Goal: Find specific fact: Find specific fact

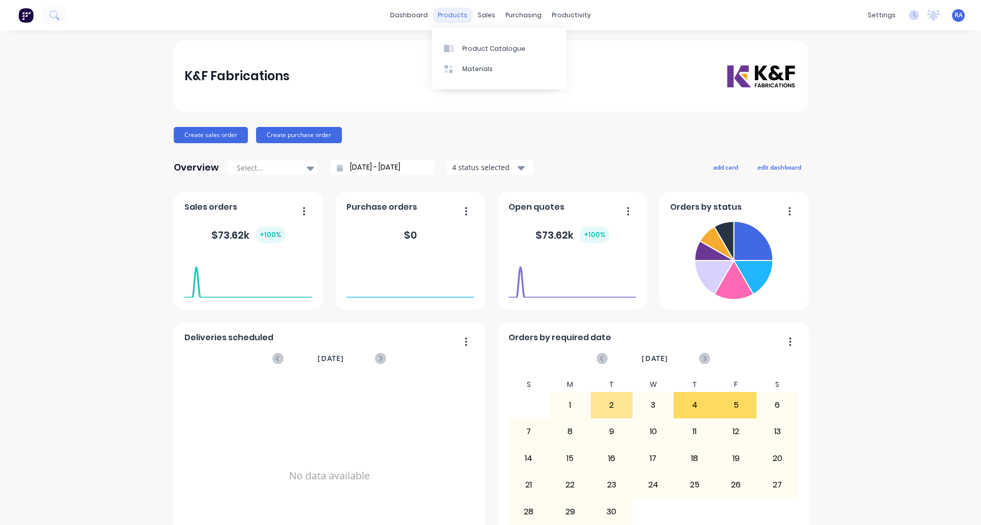
click at [458, 14] on div "products" at bounding box center [453, 15] width 40 height 15
click at [462, 45] on div "Product Catalogue" at bounding box center [493, 48] width 63 height 9
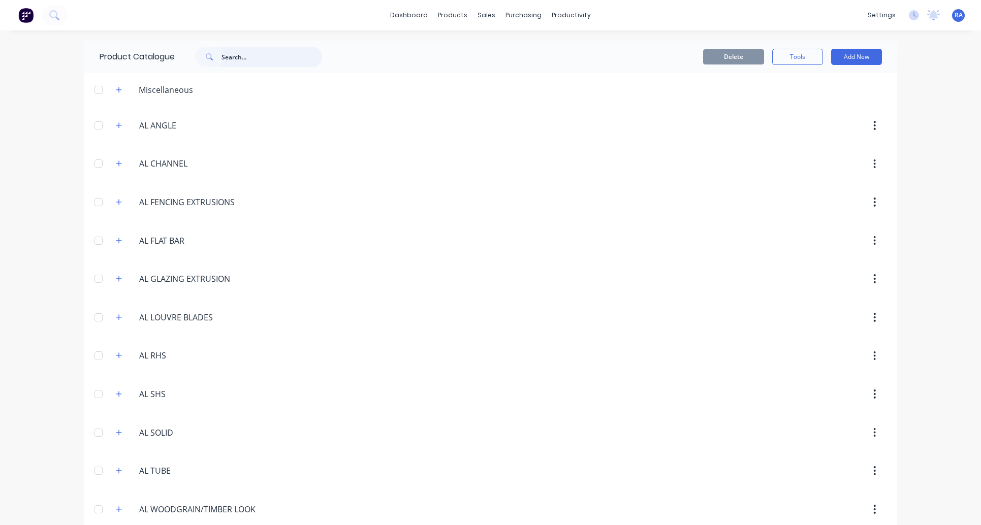
click at [261, 58] on input "text" at bounding box center [271, 57] width 101 height 20
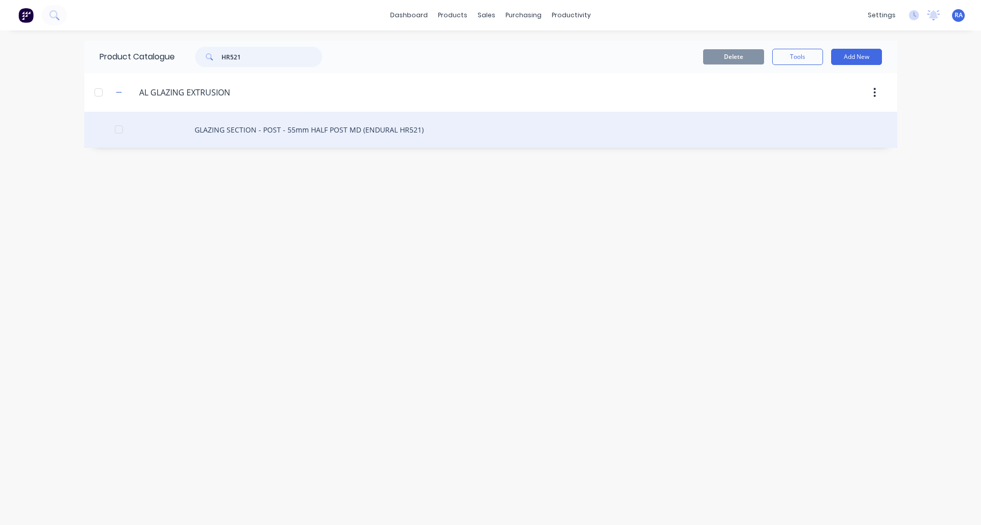
type input "HR521"
click at [236, 126] on div "GLAZING SECTION - POST - 55mm HALF POST MD (ENDURAL HR521)" at bounding box center [490, 130] width 813 height 36
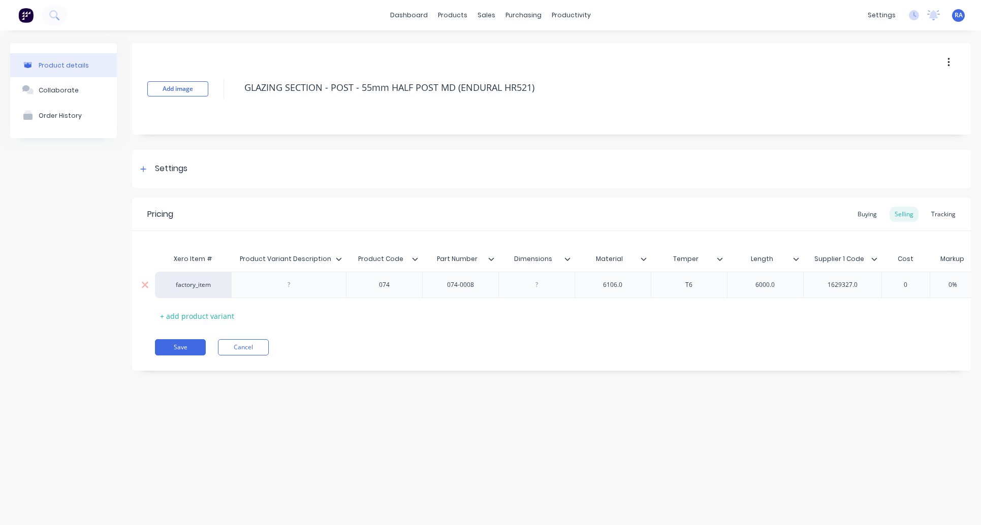
click at [448, 289] on div "074-0008" at bounding box center [460, 284] width 51 height 13
drag, startPoint x: 450, startPoint y: 287, endPoint x: 481, endPoint y: 285, distance: 31.0
click at [481, 285] on div "074-0008" at bounding box center [460, 284] width 51 height 13
drag, startPoint x: 478, startPoint y: 288, endPoint x: 435, endPoint y: 293, distance: 43.0
click at [435, 293] on div "074-0008" at bounding box center [460, 285] width 76 height 26
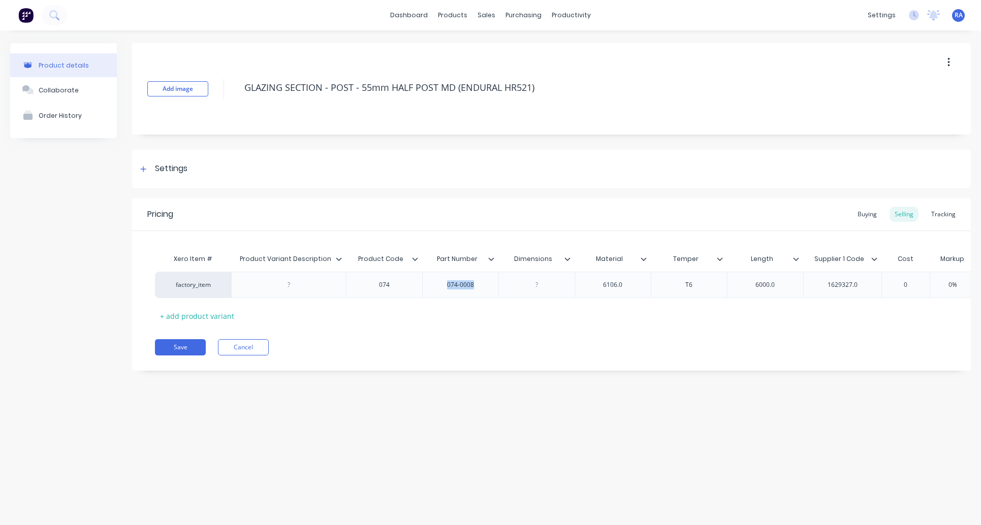
copy div "074-0008"
type textarea "x"
click at [189, 458] on div "Product details Collaborate Order History Add image GLAZING SECTION - POST - 55…" at bounding box center [490, 267] width 981 height 474
click at [466, 44] on div "Product Catalogue" at bounding box center [497, 48] width 63 height 9
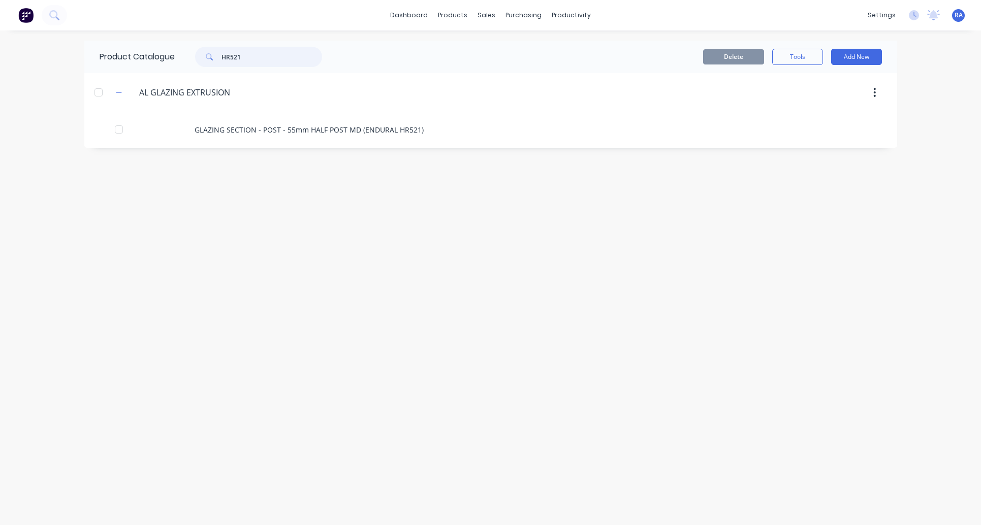
drag, startPoint x: 252, startPoint y: 60, endPoint x: 180, endPoint y: 62, distance: 72.2
click at [180, 62] on div "HR521" at bounding box center [256, 57] width 163 height 20
drag, startPoint x: 257, startPoint y: 56, endPoint x: 155, endPoint y: 62, distance: 101.8
click at [156, 62] on div "Product Catalogue 50 RHS" at bounding box center [215, 57] width 263 height 33
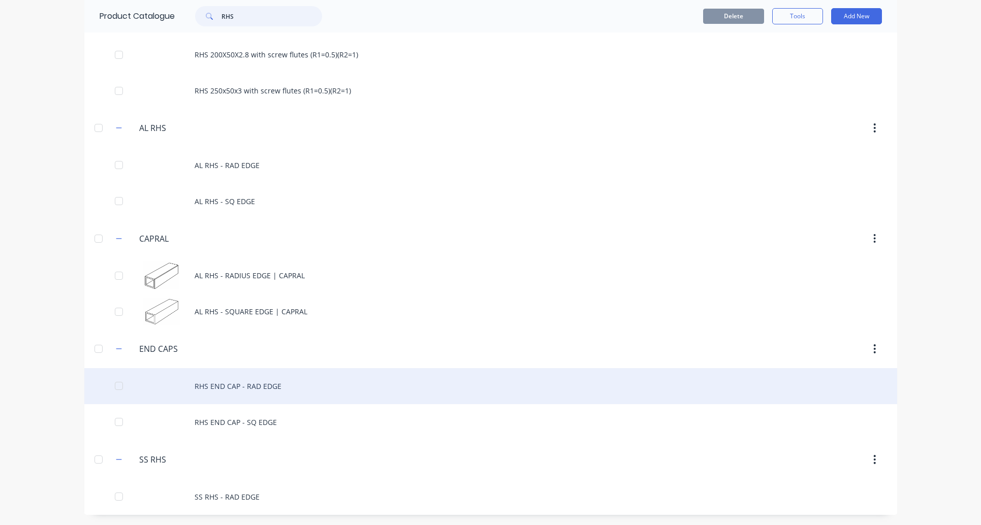
scroll to position [302, 0]
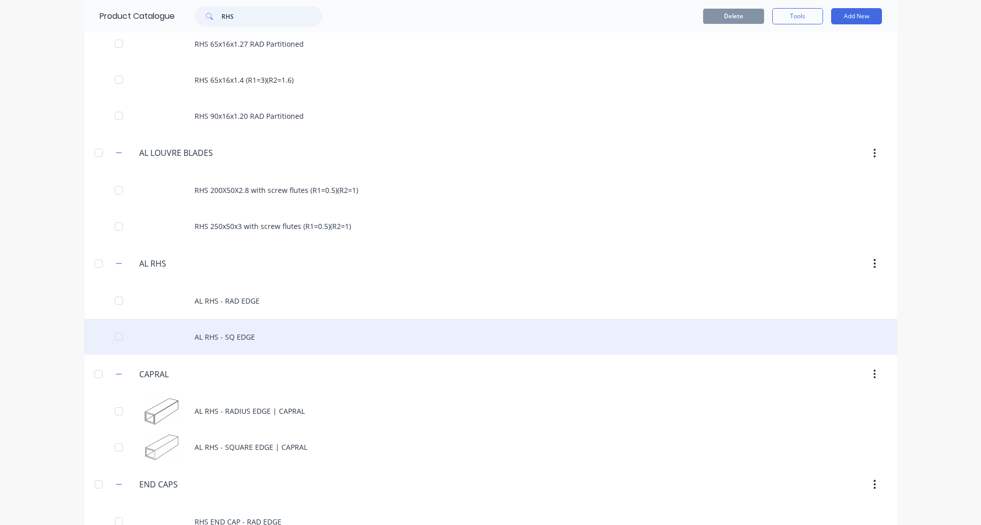
type input "RHS"
click at [220, 336] on div "AL RHS - SQ EDGE" at bounding box center [490, 337] width 813 height 36
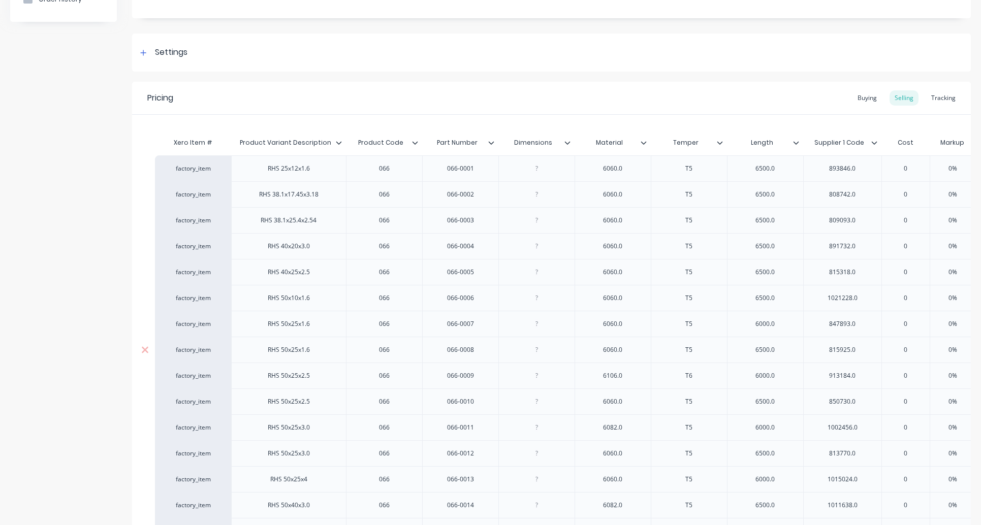
scroll to position [136, 0]
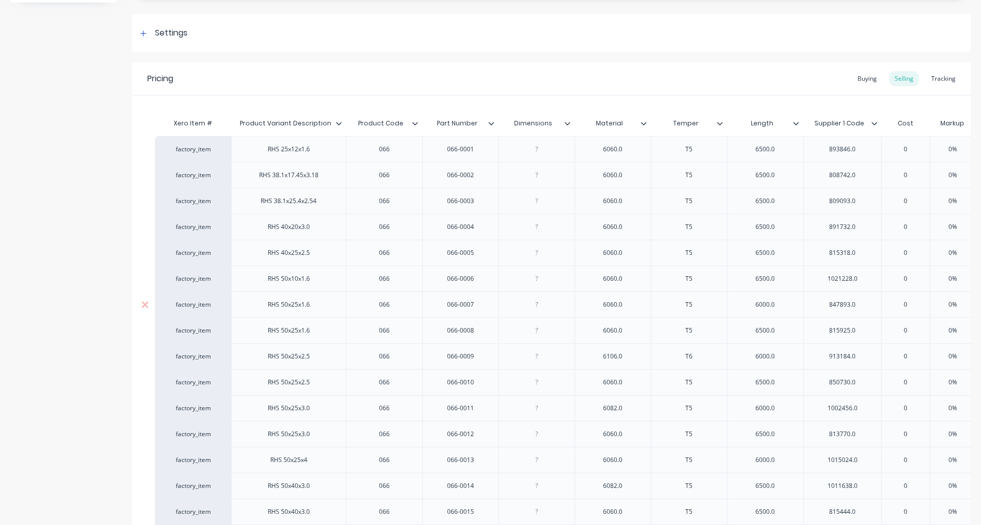
click at [462, 306] on div "066-0007" at bounding box center [460, 304] width 51 height 13
drag, startPoint x: 475, startPoint y: 308, endPoint x: 448, endPoint y: 309, distance: 27.5
click at [448, 309] on div "066-0007" at bounding box center [460, 304] width 51 height 13
copy div "066-0007"
type textarea "x"
